Goal: Task Accomplishment & Management: Manage account settings

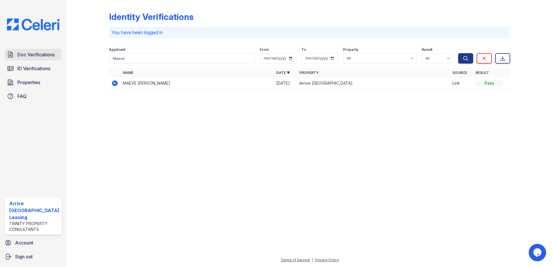
click at [35, 55] on span "Doc Verifications" at bounding box center [35, 54] width 37 height 7
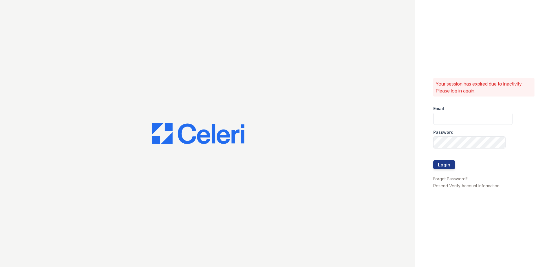
click at [37, 69] on div at bounding box center [207, 133] width 415 height 267
type input "arriveinnerharbor@trinity-pm.com"
click at [445, 167] on button "Login" at bounding box center [444, 164] width 22 height 9
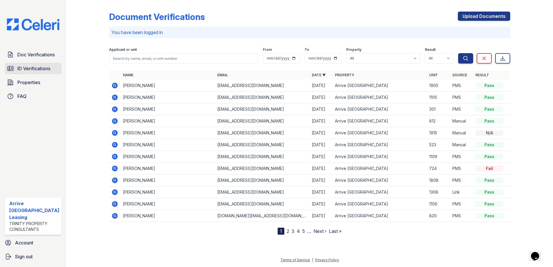
click at [42, 71] on span "ID Verifications" at bounding box center [33, 68] width 33 height 7
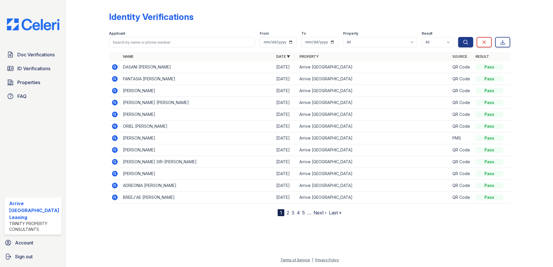
click at [115, 67] on icon at bounding box center [114, 67] width 7 height 7
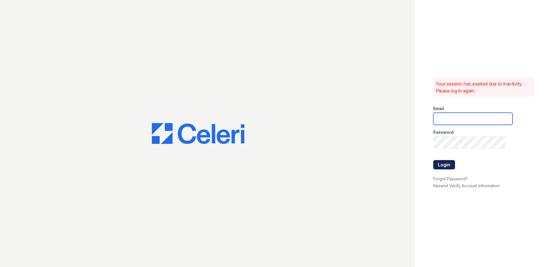
type input "arriveinnerharbor@trinity-pm.com"
click at [436, 167] on button "Login" at bounding box center [444, 164] width 22 height 9
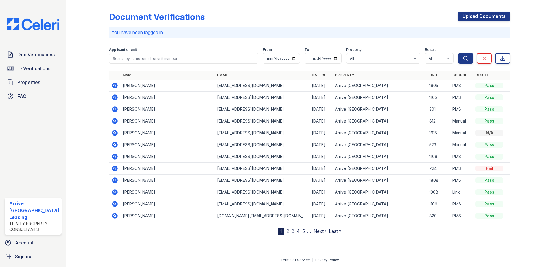
click at [439, 165] on td "724" at bounding box center [438, 169] width 23 height 12
click at [41, 71] on span "ID Verifications" at bounding box center [33, 68] width 33 height 7
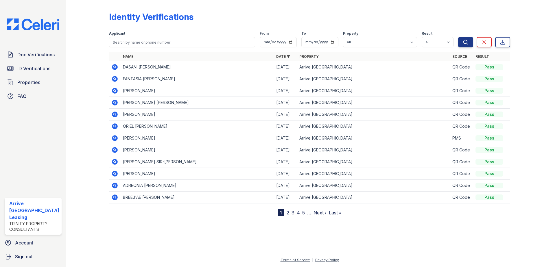
click at [116, 68] on icon at bounding box center [115, 67] width 6 height 6
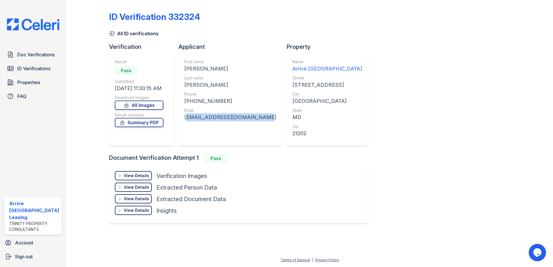
drag, startPoint x: 257, startPoint y: 118, endPoint x: 180, endPoint y: 119, distance: 77.2
click at [180, 119] on div "Applicant First name DASANI HENRI Last name ROBINSON Phone +19193386426 Email d…" at bounding box center [232, 98] width 108 height 111
drag, startPoint x: 180, startPoint y: 119, endPoint x: 190, endPoint y: 118, distance: 9.9
copy div "dasanirobinson18@gmail.com"
drag, startPoint x: 224, startPoint y: 100, endPoint x: 189, endPoint y: 103, distance: 34.9
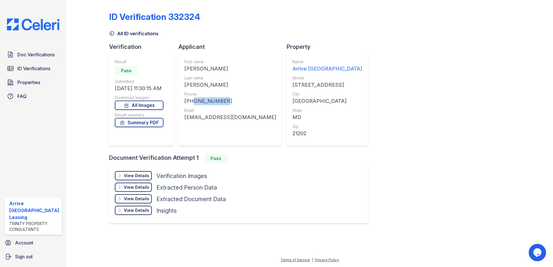
click at [189, 103] on div "+19193386426" at bounding box center [230, 101] width 92 height 8
copy div "9193386426"
drag, startPoint x: 251, startPoint y: 120, endPoint x: 185, endPoint y: 119, distance: 65.9
click at [185, 119] on div "First name DASANI HENRI Last name ROBINSON Phone +19193386426 Email dasanirobin…" at bounding box center [230, 99] width 104 height 93
copy div "dasanirobinson18@gmail.com"
